Goal: Find specific page/section: Find specific page/section

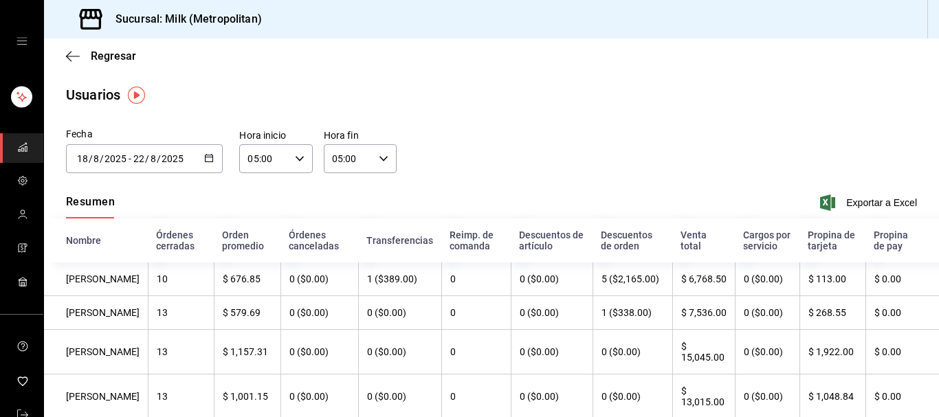
click at [82, 46] on div "Regresar" at bounding box center [491, 56] width 895 height 35
click at [82, 54] on span "Regresar" at bounding box center [101, 56] width 70 height 13
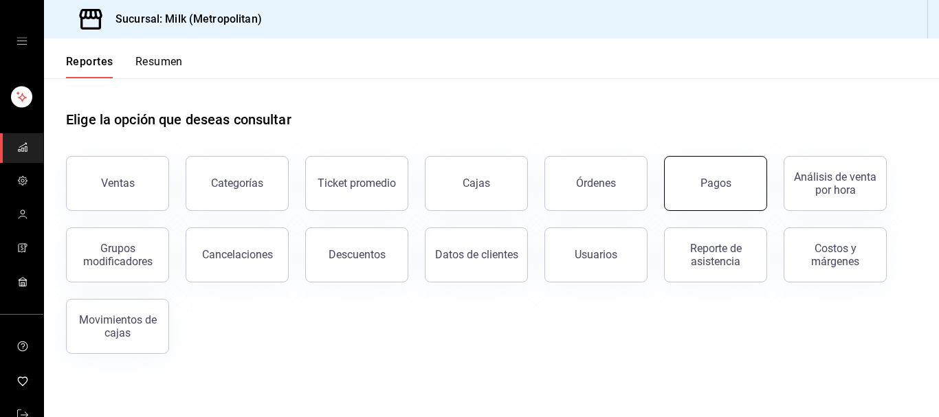
click at [710, 175] on button "Pagos" at bounding box center [715, 183] width 103 height 55
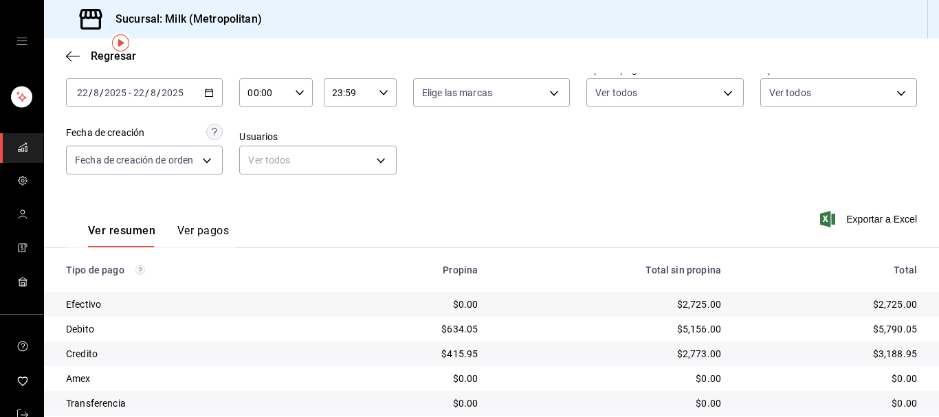
scroll to position [70, 0]
